Goal: Find specific page/section: Find specific page/section

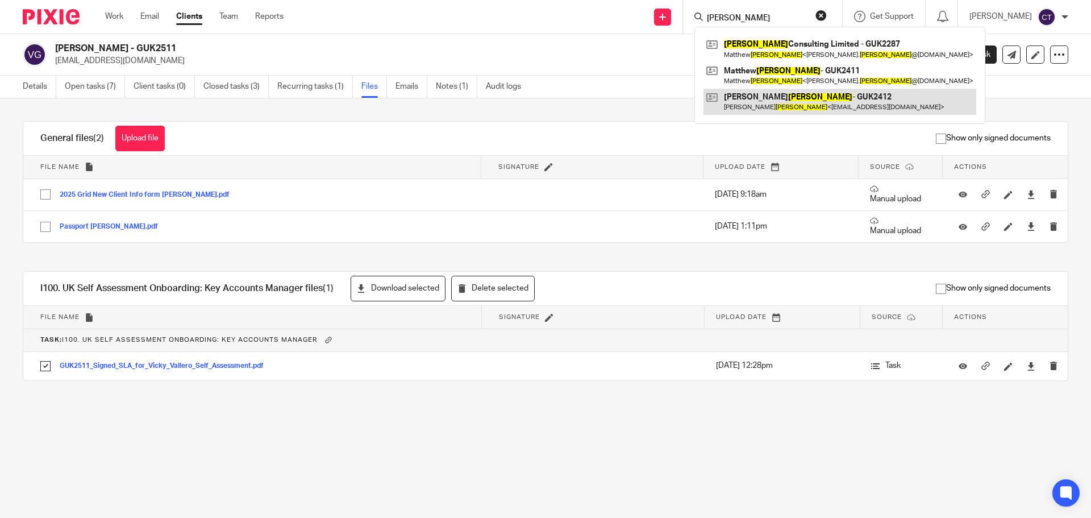
type input "[PERSON_NAME]"
click at [769, 103] on link at bounding box center [840, 102] width 273 height 26
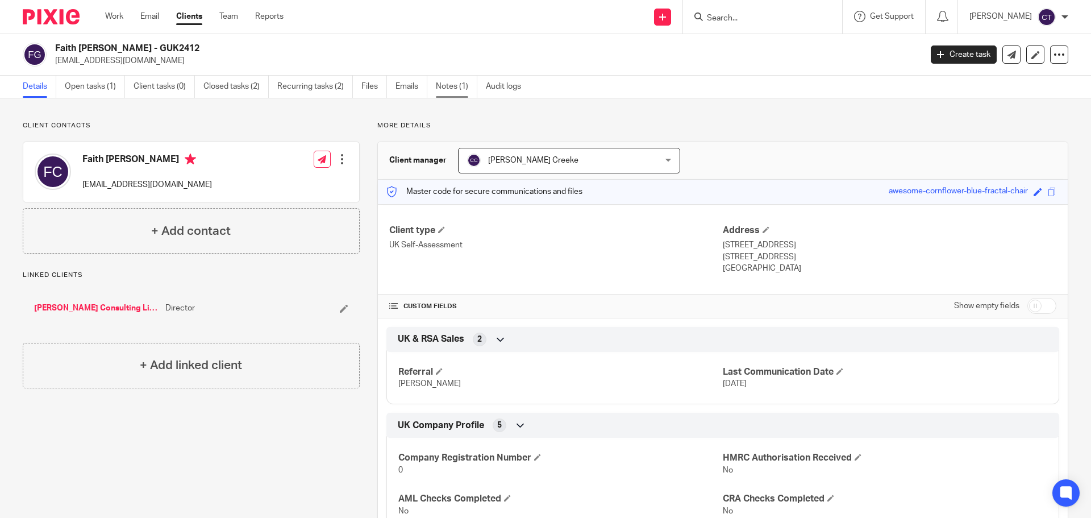
click at [456, 89] on link "Notes (1)" at bounding box center [456, 87] width 41 height 22
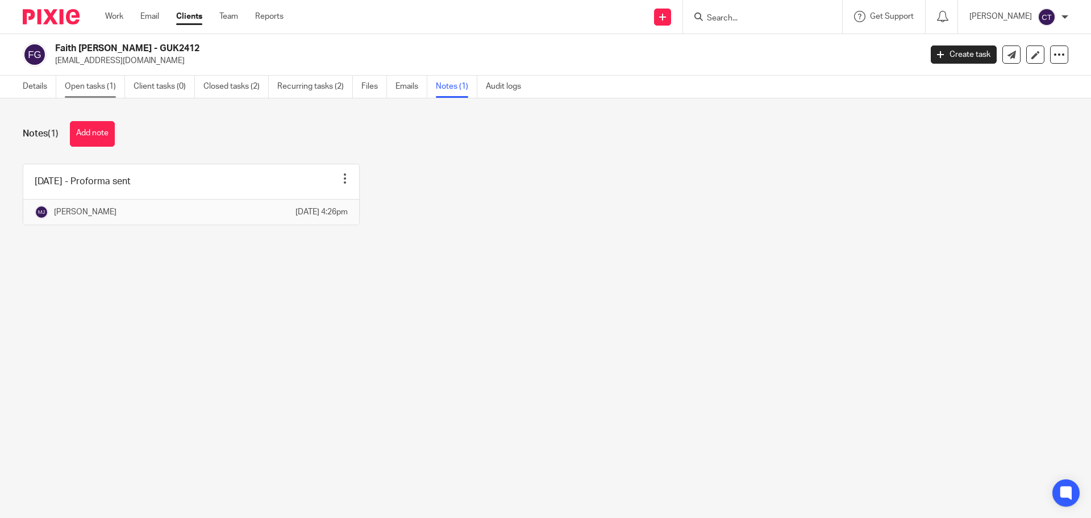
click at [89, 94] on link "Open tasks (1)" at bounding box center [95, 87] width 60 height 22
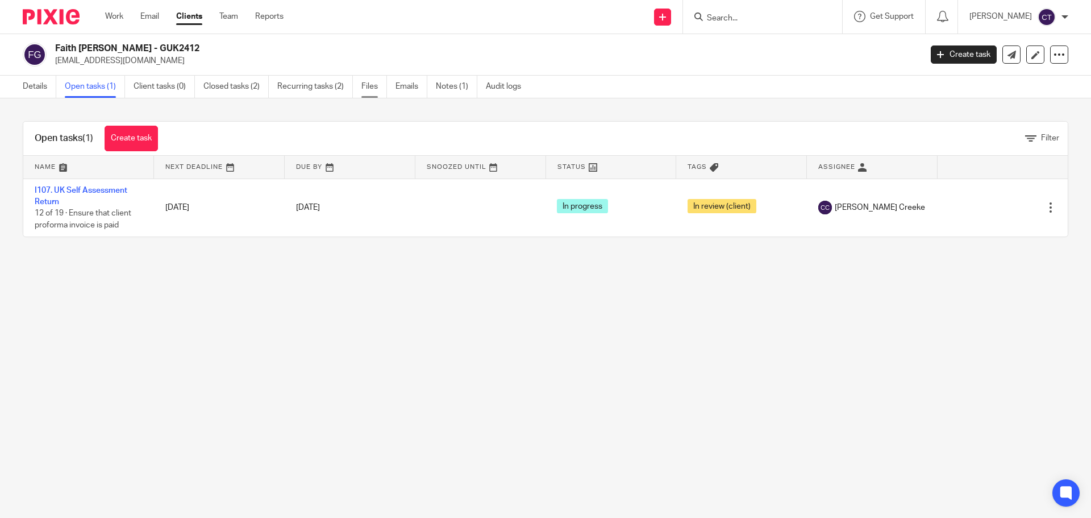
click at [365, 89] on link "Files" at bounding box center [375, 87] width 26 height 22
